Goal: Task Accomplishment & Management: Manage account settings

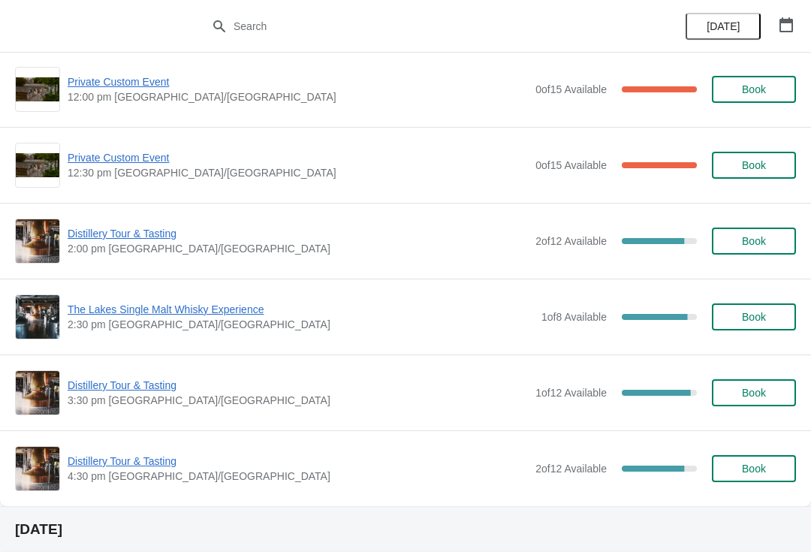
scroll to position [240, 0]
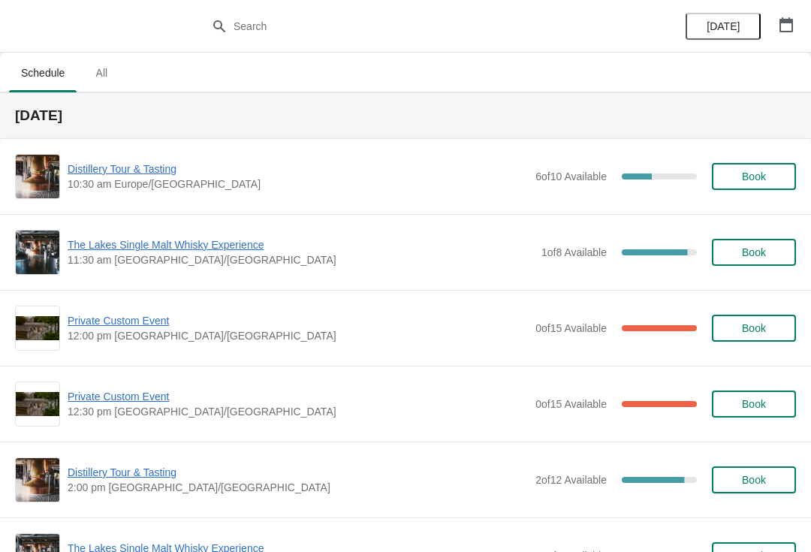
click at [121, 152] on div "Distillery Tour & Tasting 10:30 am Europe/London 6 of 10 Available 40 % Book" at bounding box center [405, 176] width 811 height 75
click at [128, 165] on span "Distillery Tour & Tasting" at bounding box center [298, 168] width 460 height 15
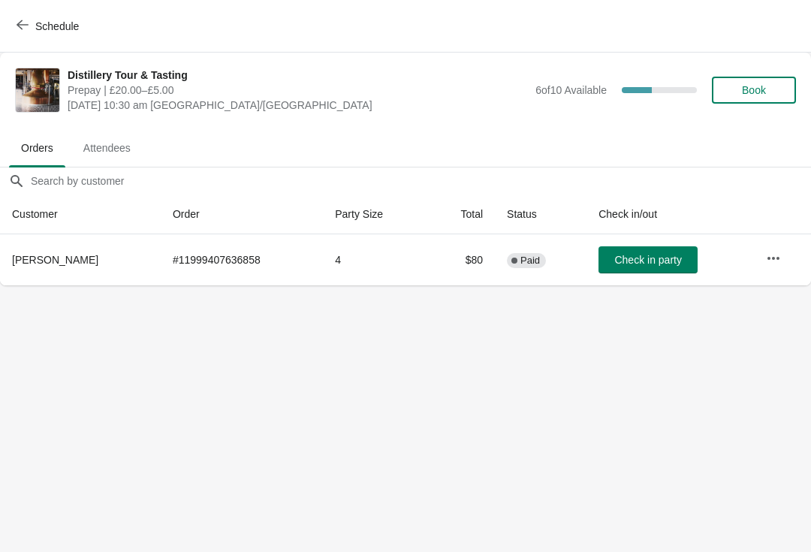
click at [61, 14] on button "Schedule" at bounding box center [49, 26] width 83 height 27
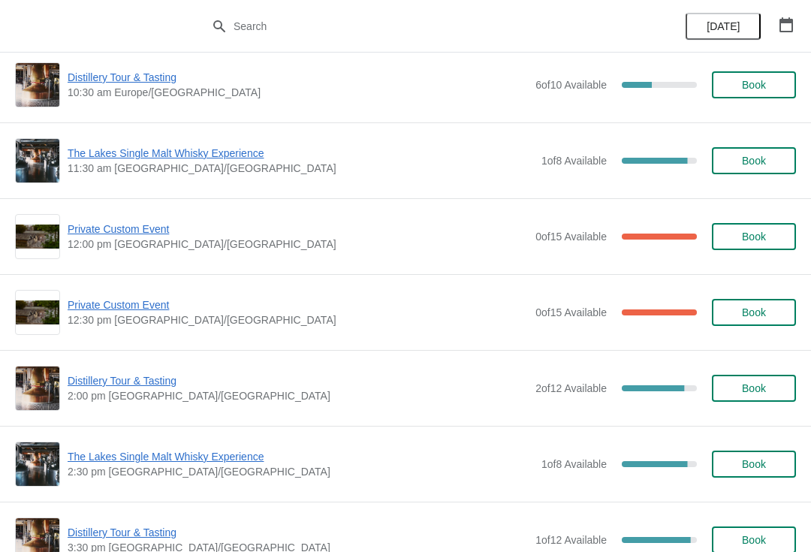
scroll to position [93, 0]
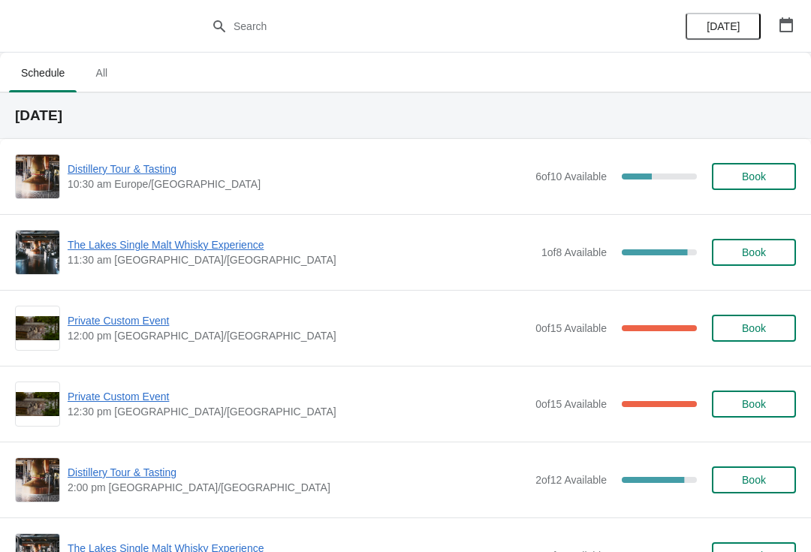
click at [139, 327] on span "Private Custom Event" at bounding box center [298, 320] width 460 height 15
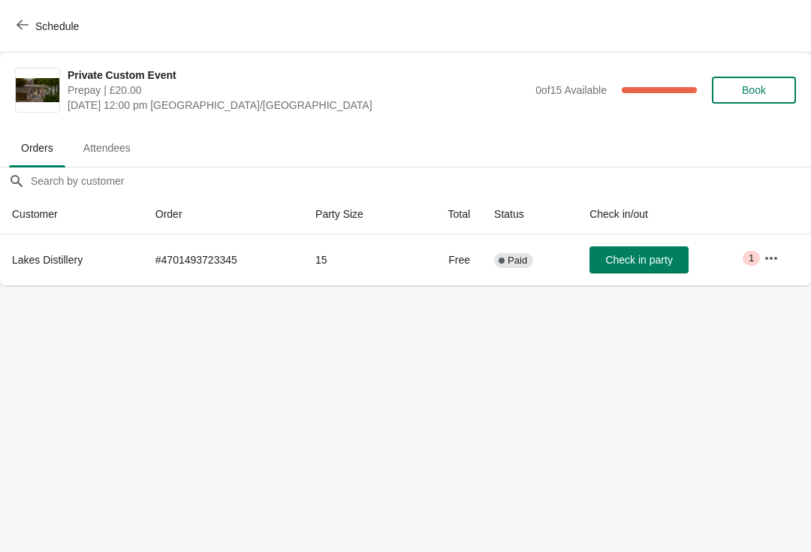
click at [754, 255] on span "1" at bounding box center [751, 258] width 5 height 12
click at [765, 254] on icon "button" at bounding box center [771, 258] width 15 height 15
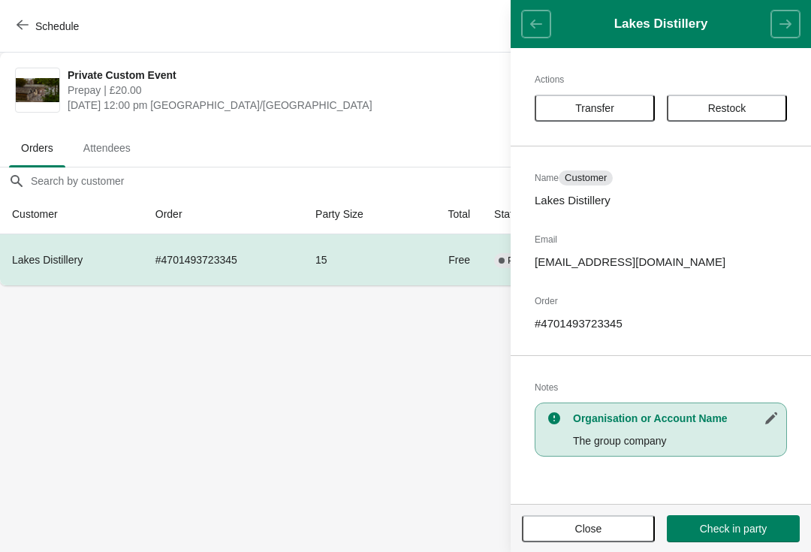
click at [612, 536] on button "Close" at bounding box center [588, 528] width 133 height 27
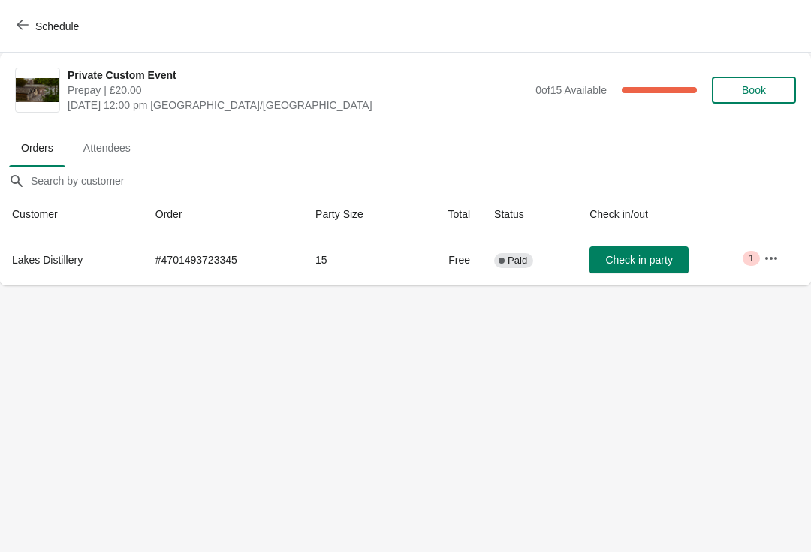
click at [22, 23] on icon "button" at bounding box center [23, 25] width 12 height 12
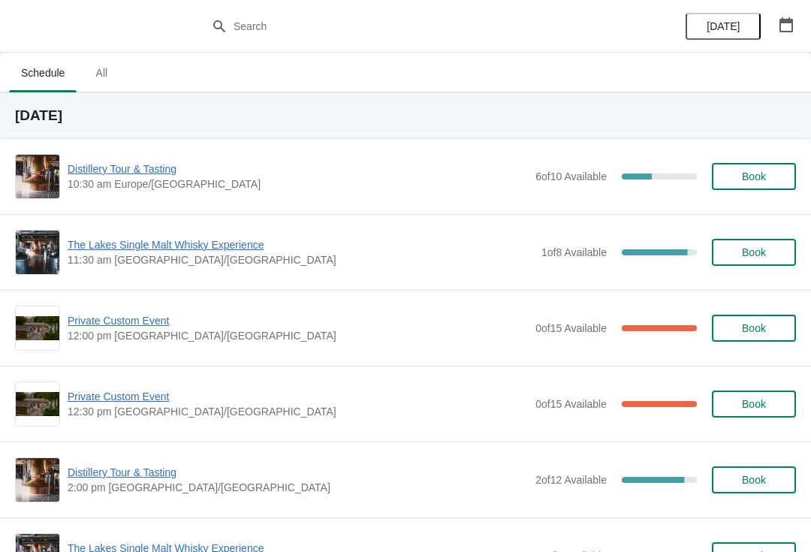
click at [143, 415] on span "12:30 pm [GEOGRAPHIC_DATA]/[GEOGRAPHIC_DATA]" at bounding box center [298, 411] width 460 height 15
click at [145, 400] on span "Private Custom Event" at bounding box center [298, 396] width 460 height 15
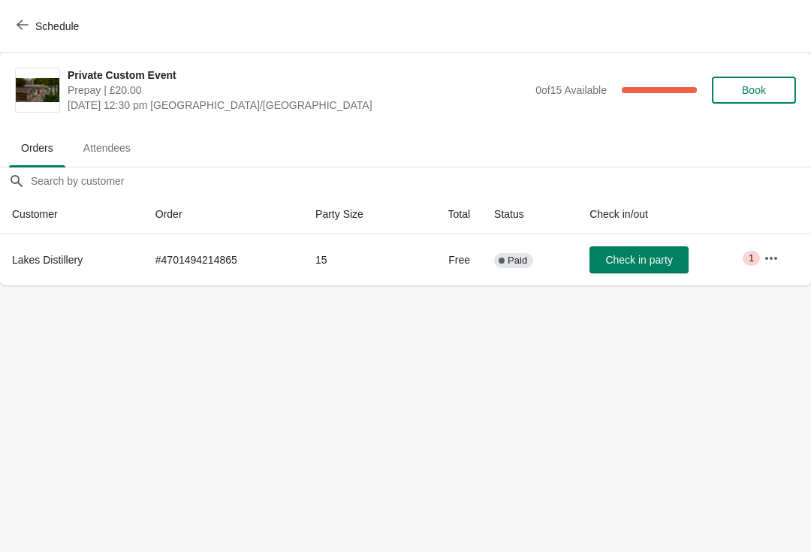
click at [765, 253] on icon "button" at bounding box center [771, 258] width 15 height 15
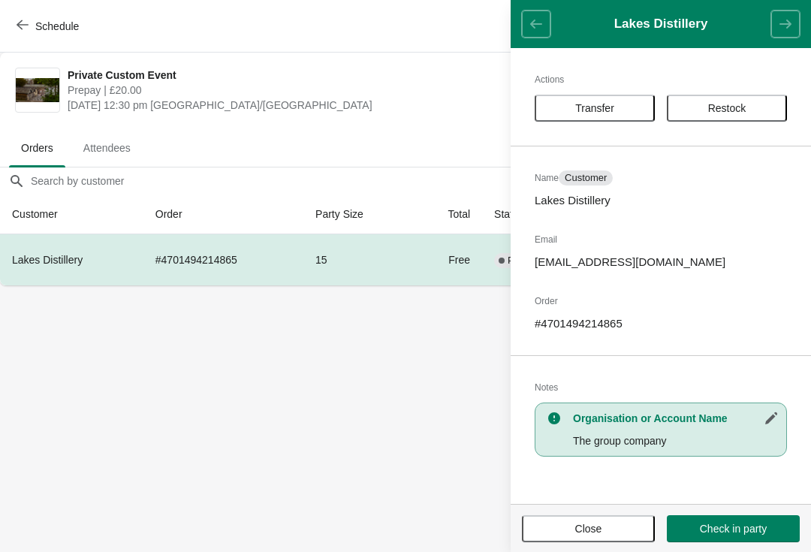
click at [584, 523] on span "Close" at bounding box center [588, 529] width 27 height 12
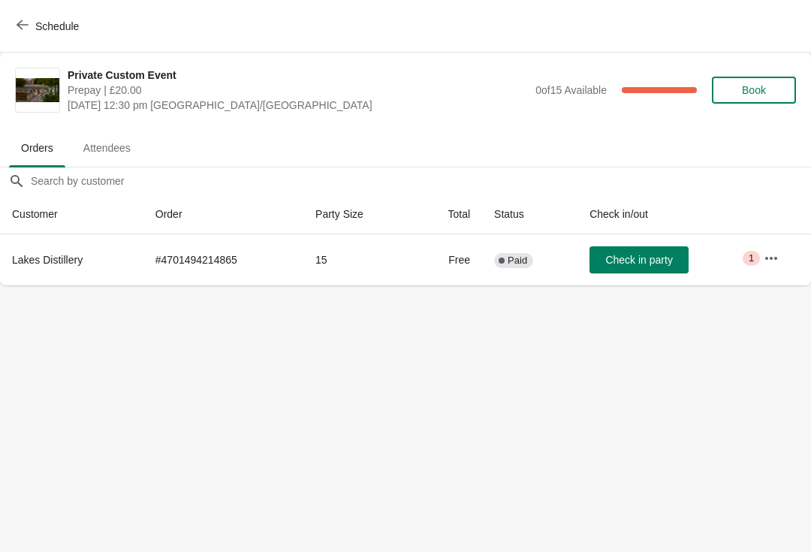
click at [23, 21] on icon "button" at bounding box center [23, 25] width 12 height 12
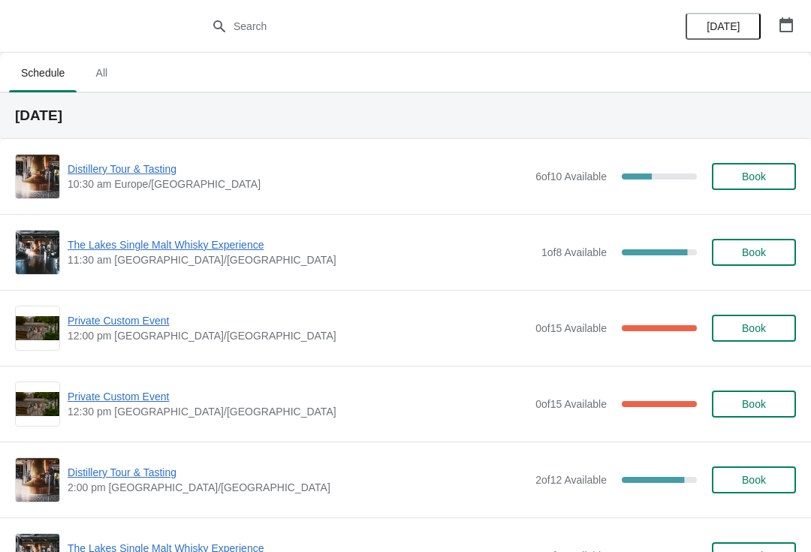
click at [143, 174] on span "Distillery Tour & Tasting" at bounding box center [298, 168] width 460 height 15
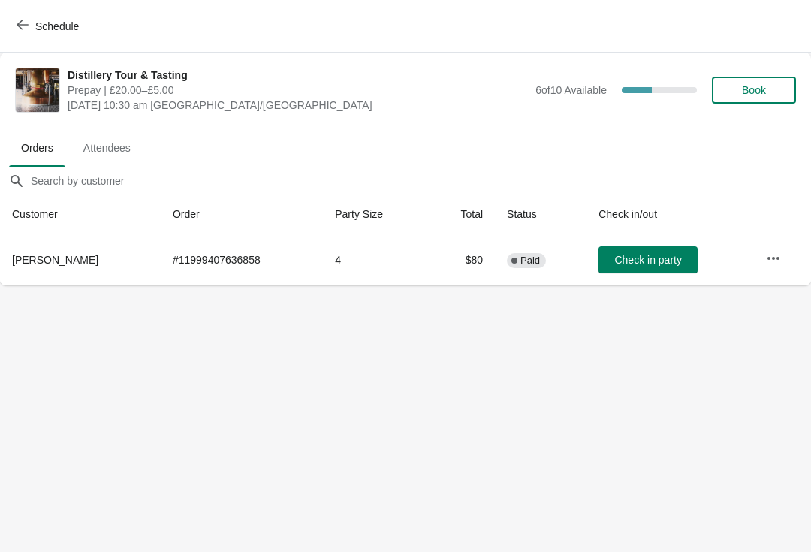
click at [25, 22] on icon "button" at bounding box center [23, 25] width 12 height 12
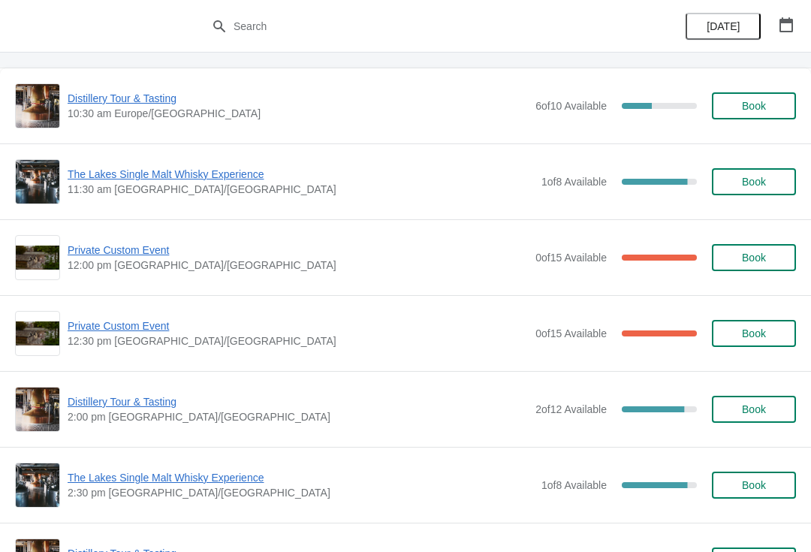
scroll to position [62, 0]
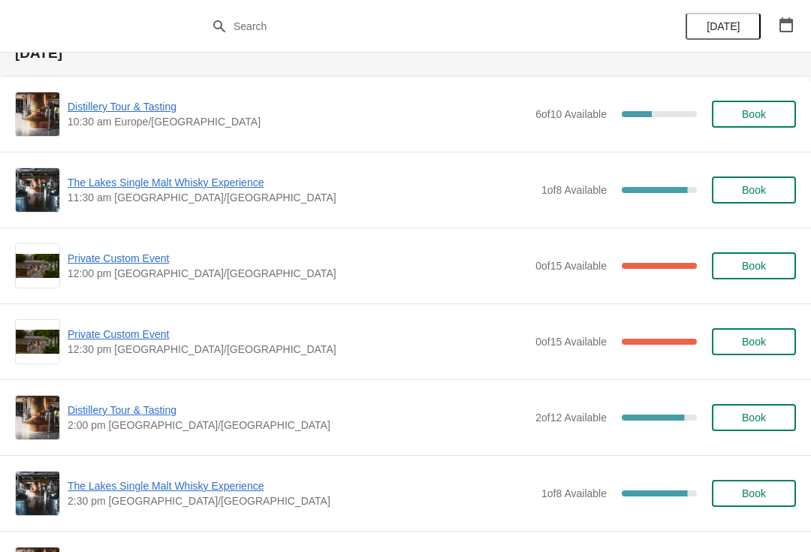
click at [143, 414] on span "Distillery Tour & Tasting" at bounding box center [298, 410] width 460 height 15
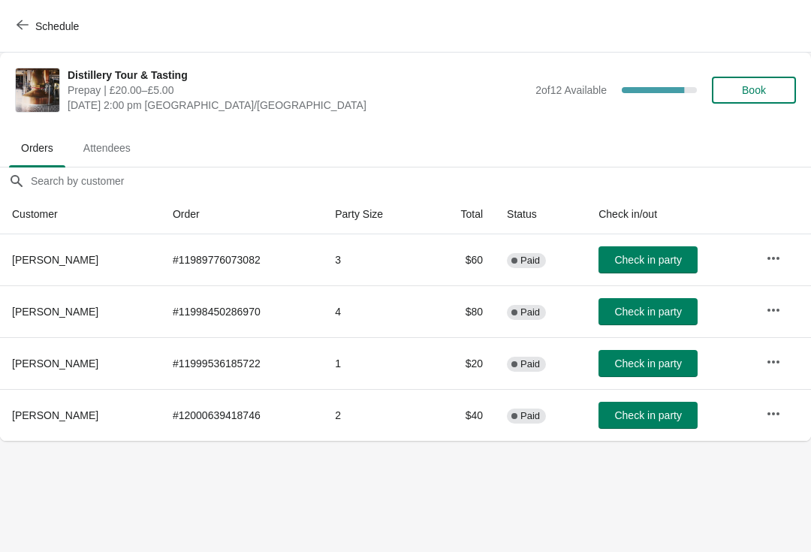
click at [117, 140] on span "Attendees" at bounding box center [106, 147] width 71 height 27
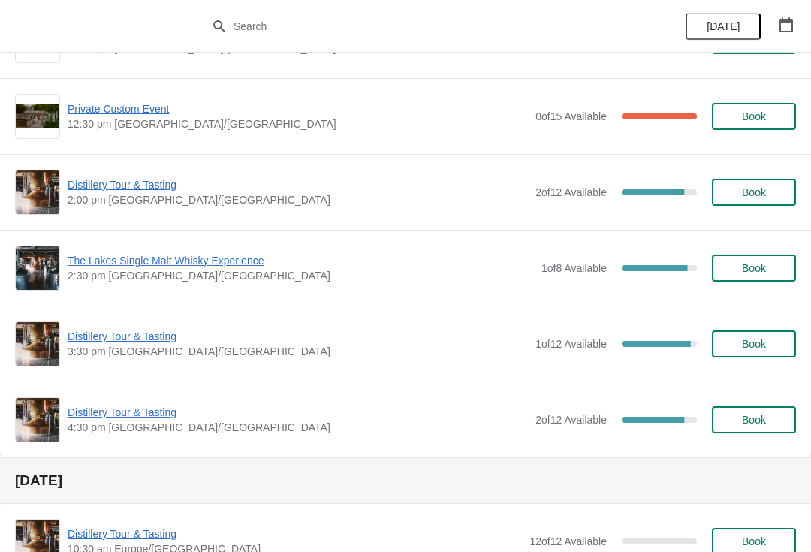
scroll to position [285, 0]
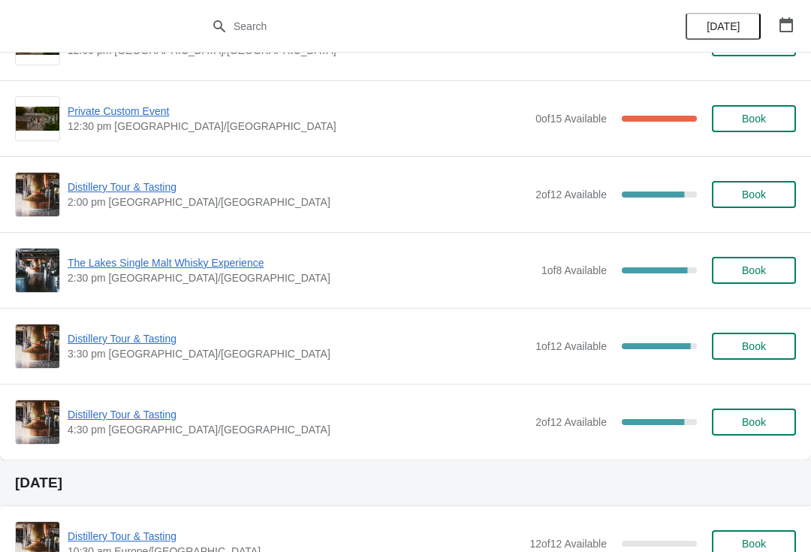
click at [122, 345] on span "Distillery Tour & Tasting" at bounding box center [298, 338] width 460 height 15
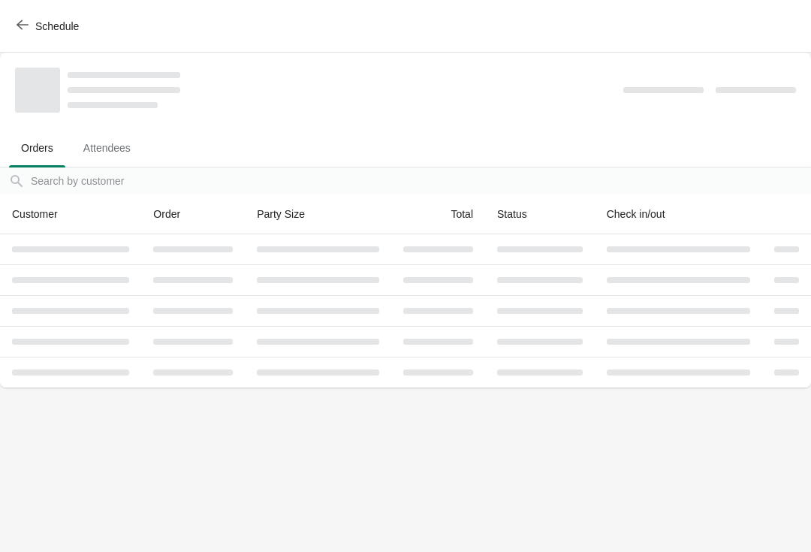
scroll to position [0, 0]
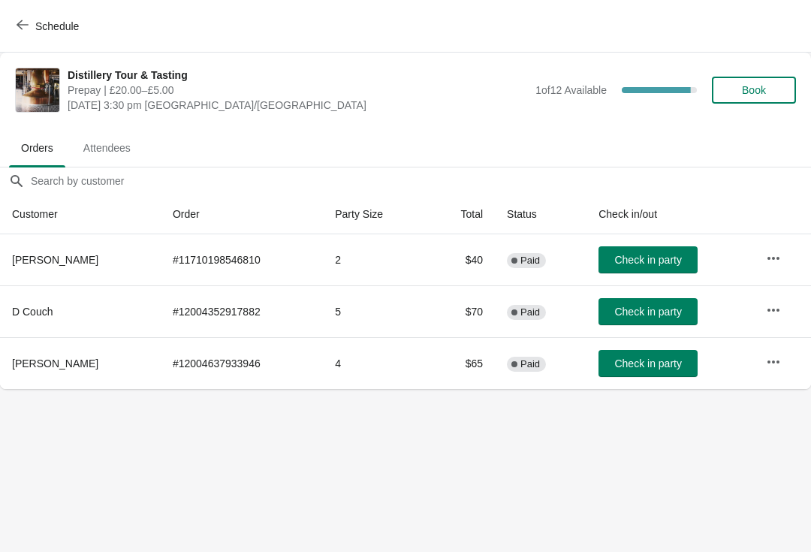
click at [115, 142] on span "Attendees" at bounding box center [106, 147] width 71 height 27
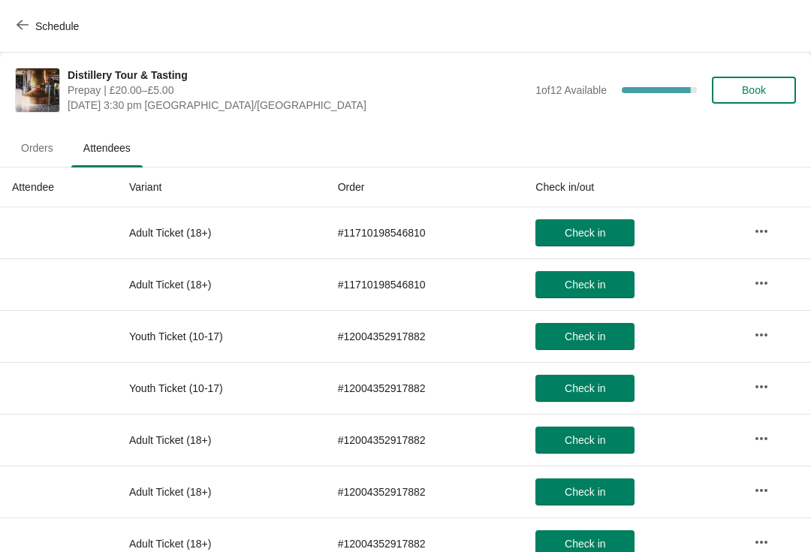
click at [26, 32] on span "button" at bounding box center [23, 26] width 12 height 14
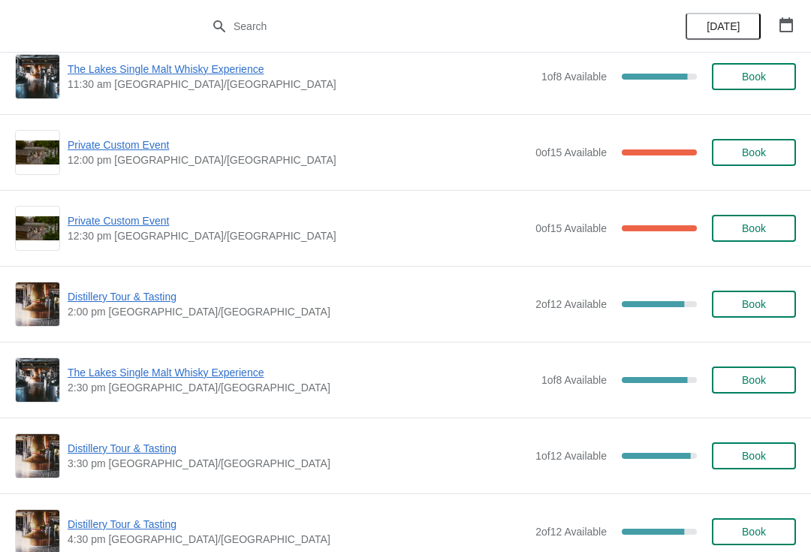
scroll to position [175, 0]
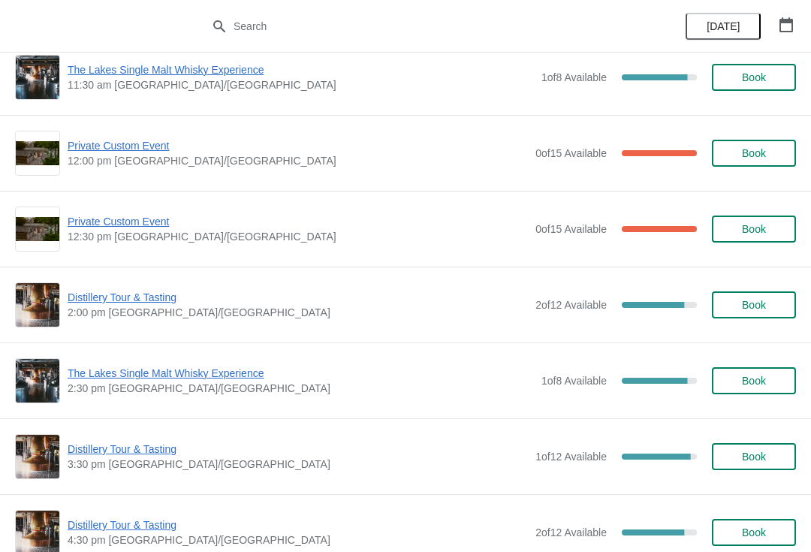
click at [176, 379] on span "The Lakes Single Malt Whisky Experience" at bounding box center [301, 373] width 466 height 15
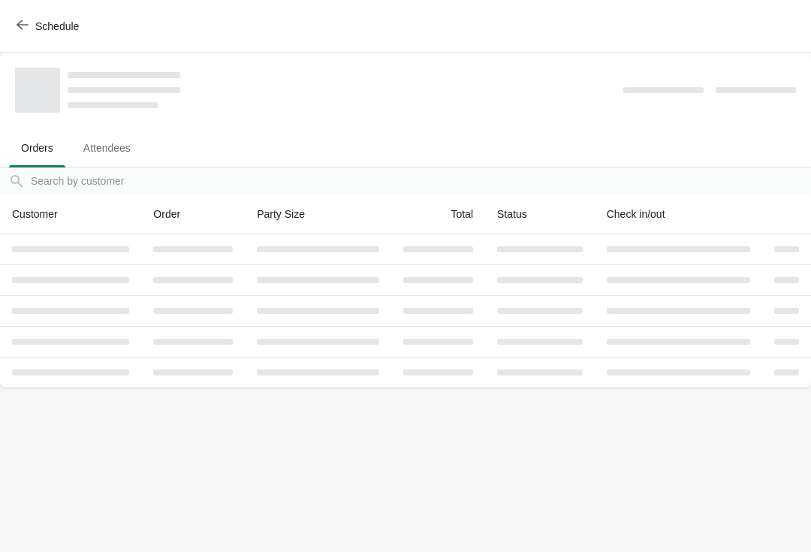
scroll to position [0, 0]
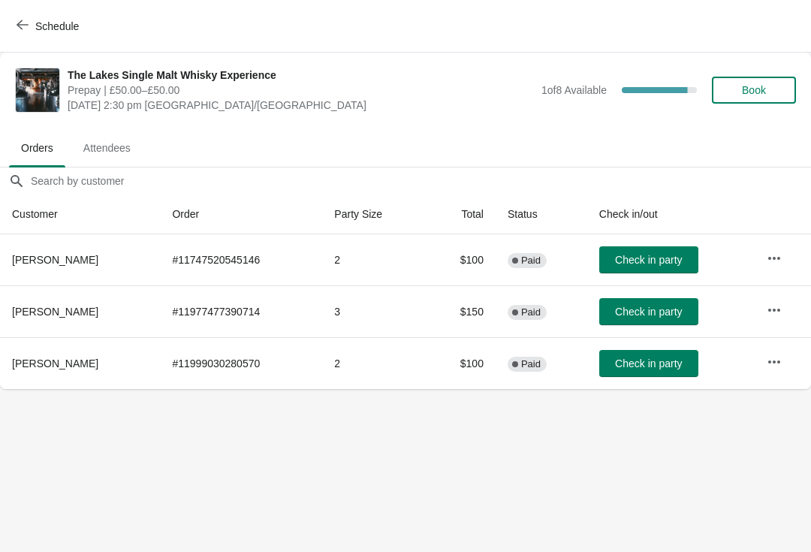
click at [10, 24] on button "Schedule" at bounding box center [49, 26] width 83 height 27
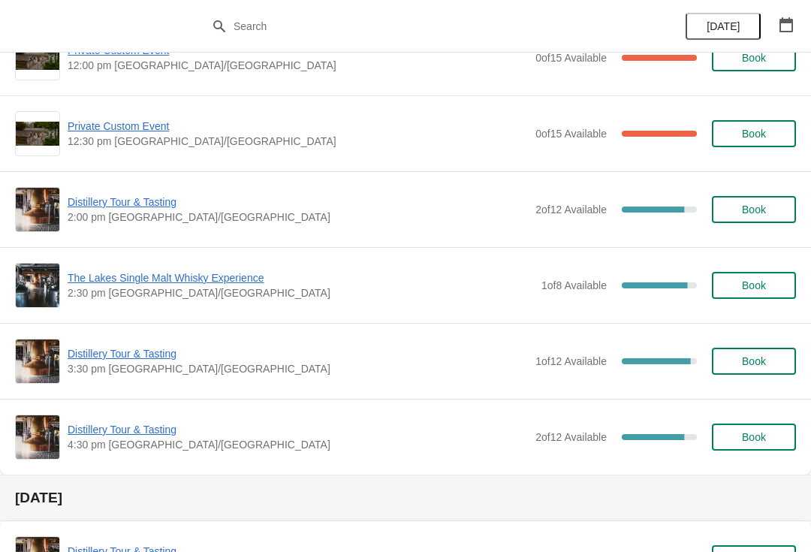
scroll to position [291, 0]
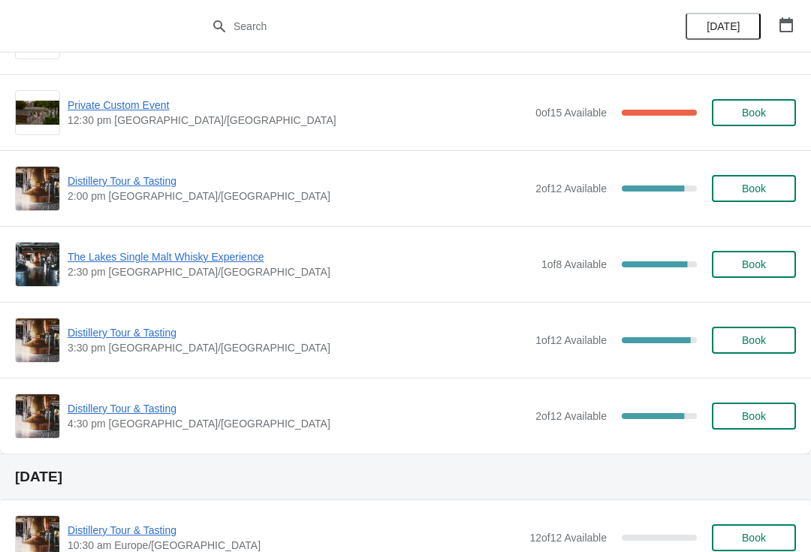
click at [122, 338] on span "Distillery Tour & Tasting" at bounding box center [298, 332] width 460 height 15
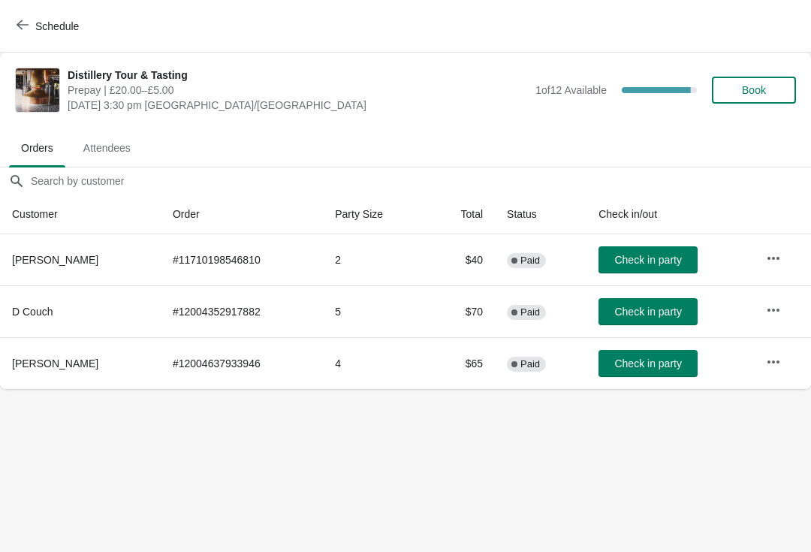
click at [94, 152] on span "Attendees" at bounding box center [106, 147] width 71 height 27
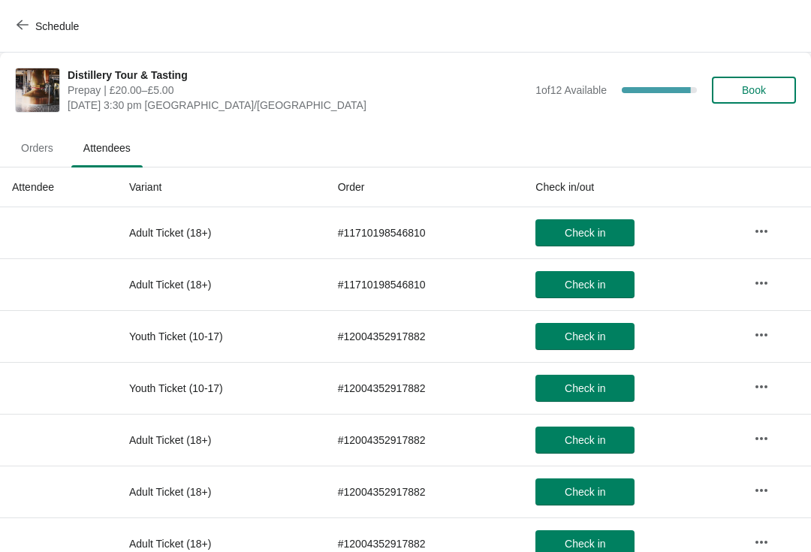
click at [28, 29] on icon "button" at bounding box center [23, 25] width 12 height 12
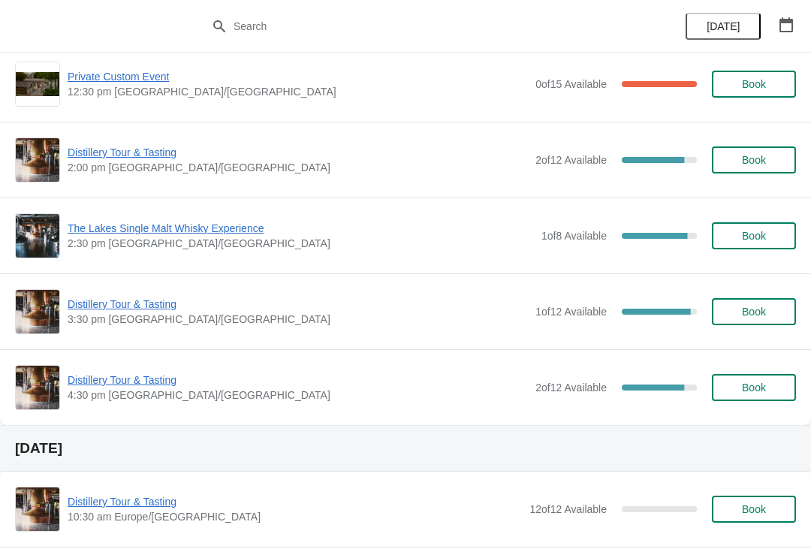
scroll to position [351, 0]
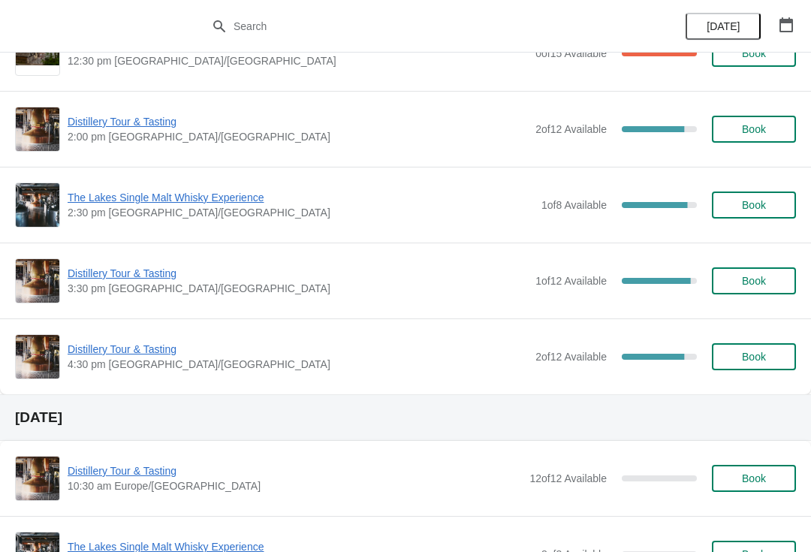
click at [122, 355] on span "Distillery Tour & Tasting" at bounding box center [298, 349] width 460 height 15
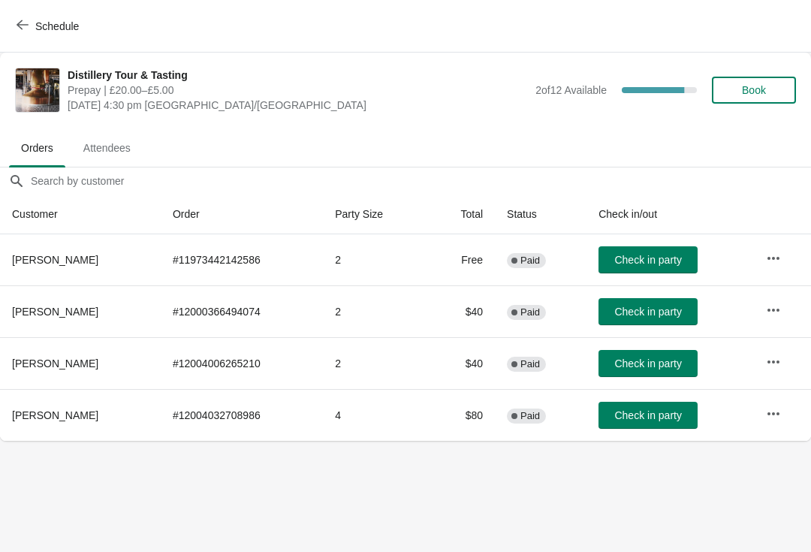
click at [118, 134] on button "Attendees" at bounding box center [106, 147] width 77 height 39
